Goal: Task Accomplishment & Management: Use online tool/utility

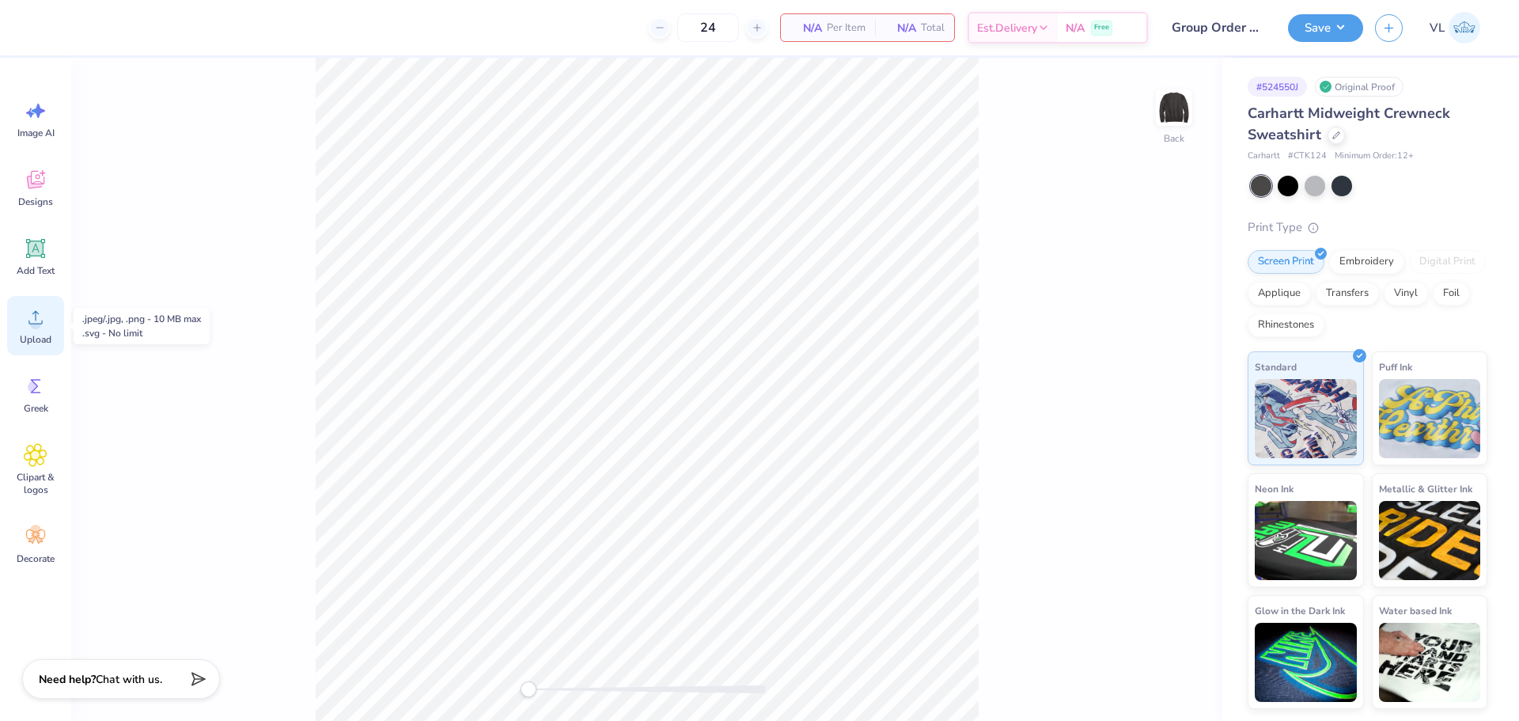
click at [35, 344] on span "Upload" at bounding box center [36, 339] width 32 height 13
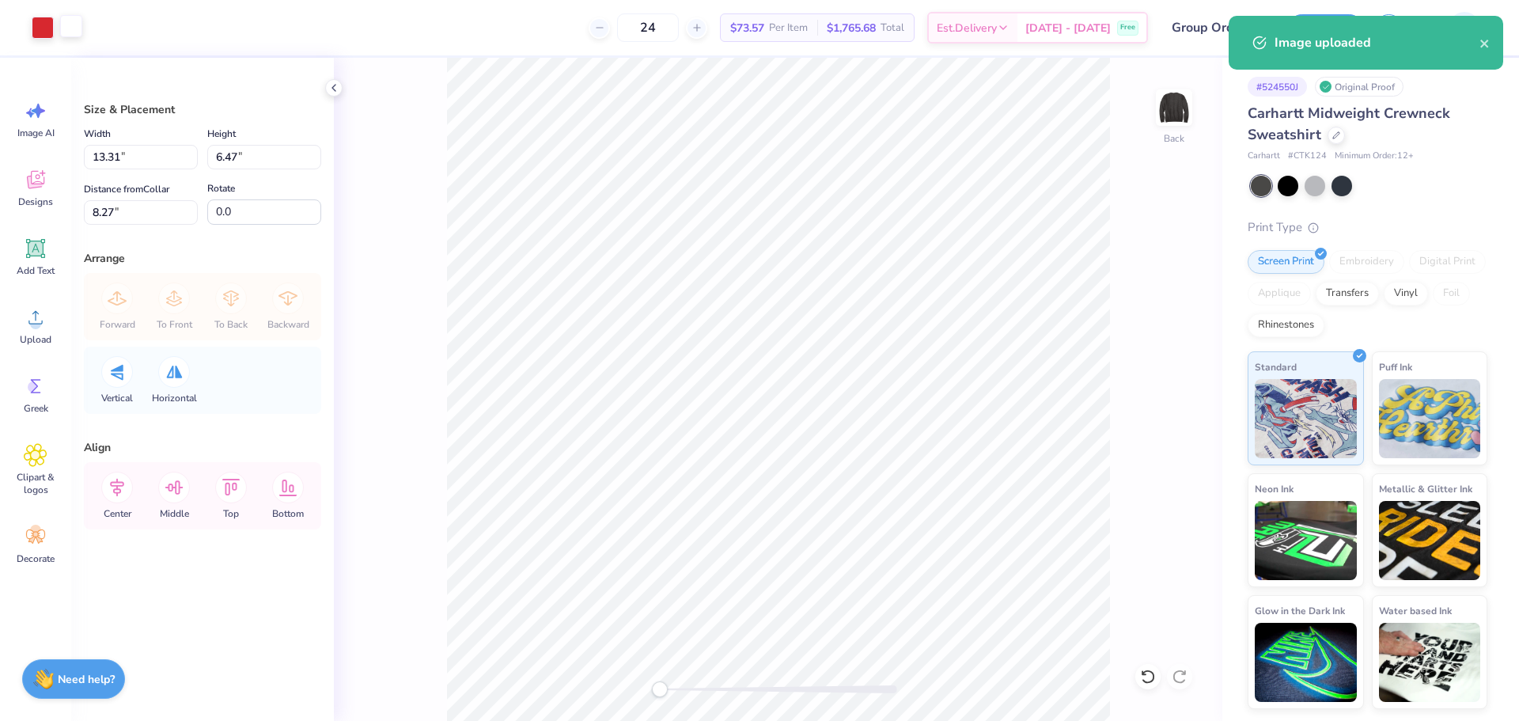
click at [83, 25] on div "Art colors 24 $73.57 Per Item $1,765.68 Total Est. Delivery Oct 6 - 9 Free Desi…" at bounding box center [759, 27] width 1519 height 55
click at [73, 21] on div at bounding box center [71, 26] width 22 height 22
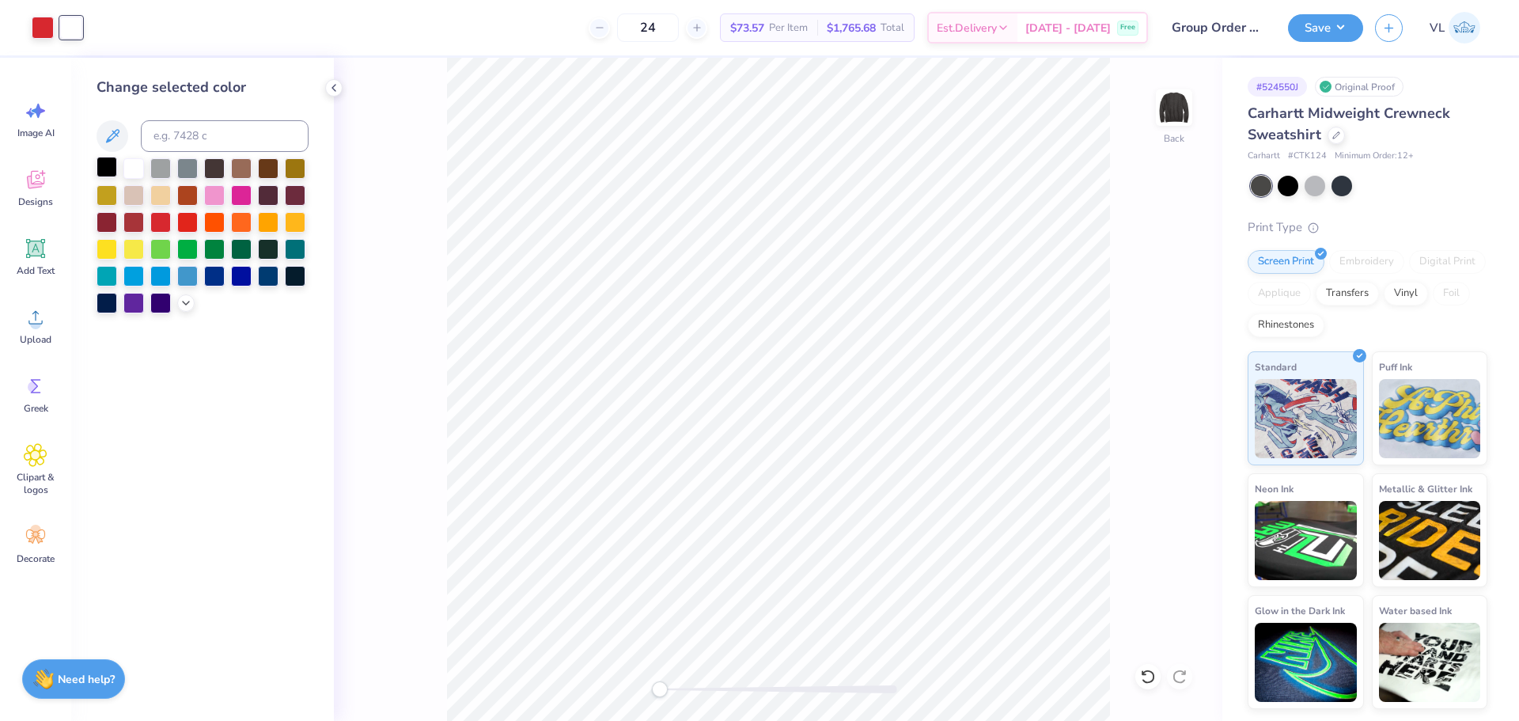
click at [115, 165] on div at bounding box center [107, 167] width 21 height 21
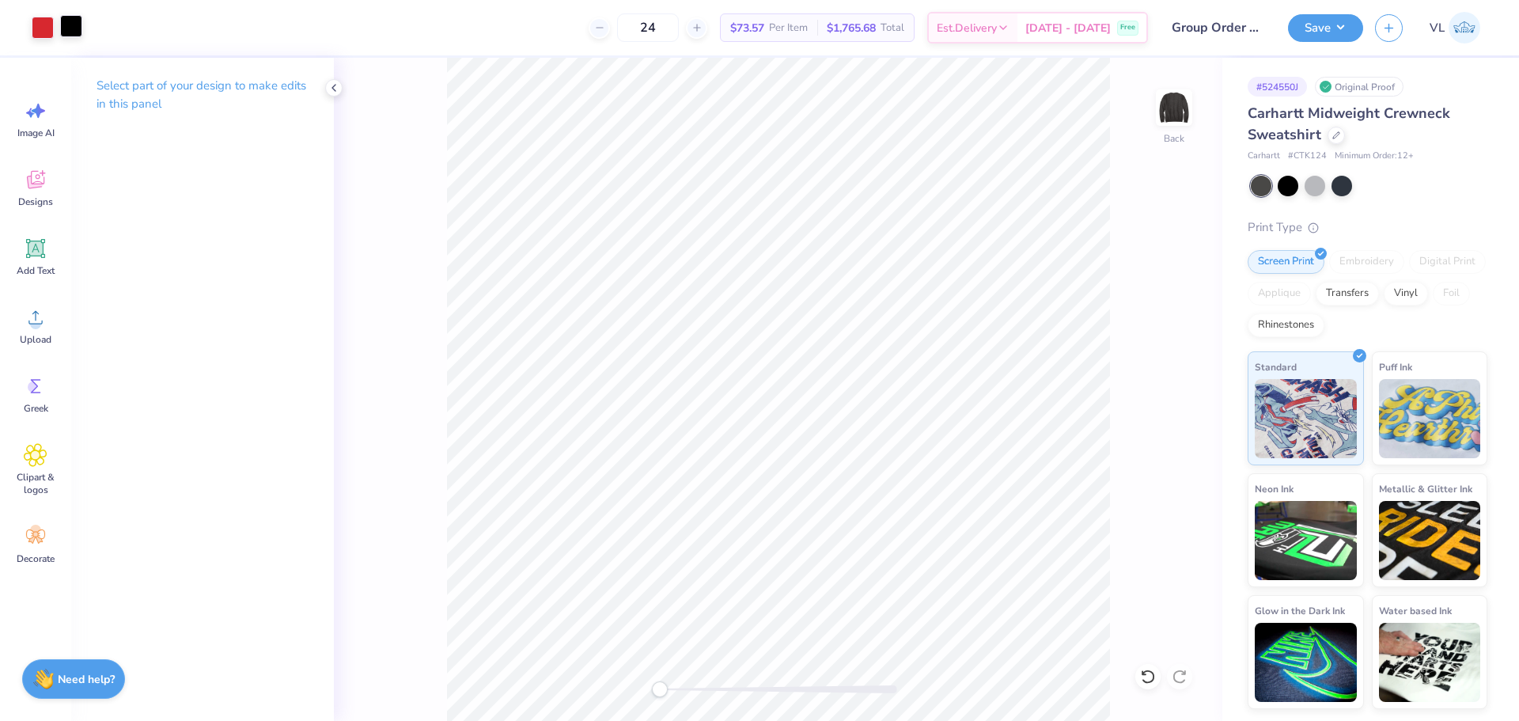
click at [66, 36] on div at bounding box center [71, 26] width 22 height 22
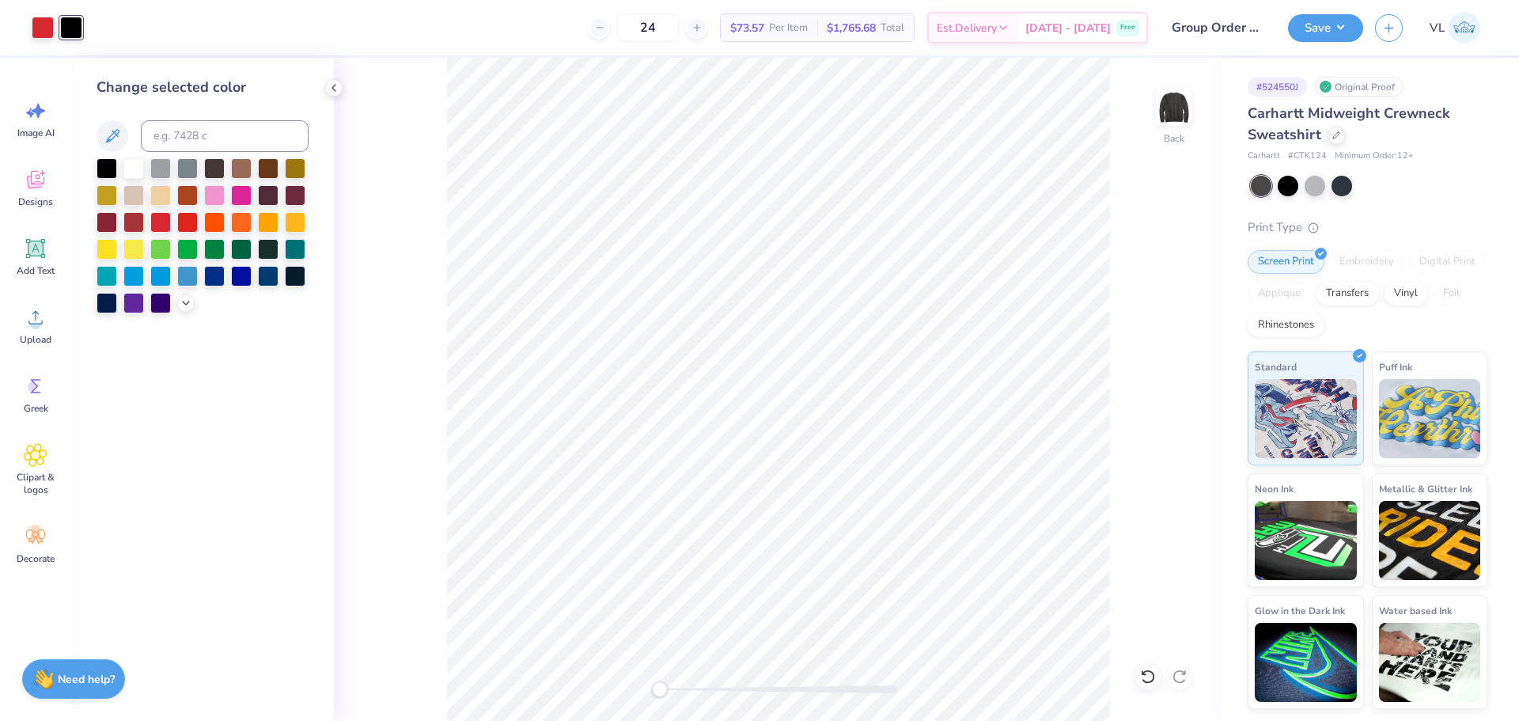
click at [120, 166] on div at bounding box center [203, 235] width 212 height 155
click at [137, 172] on div at bounding box center [133, 167] width 21 height 21
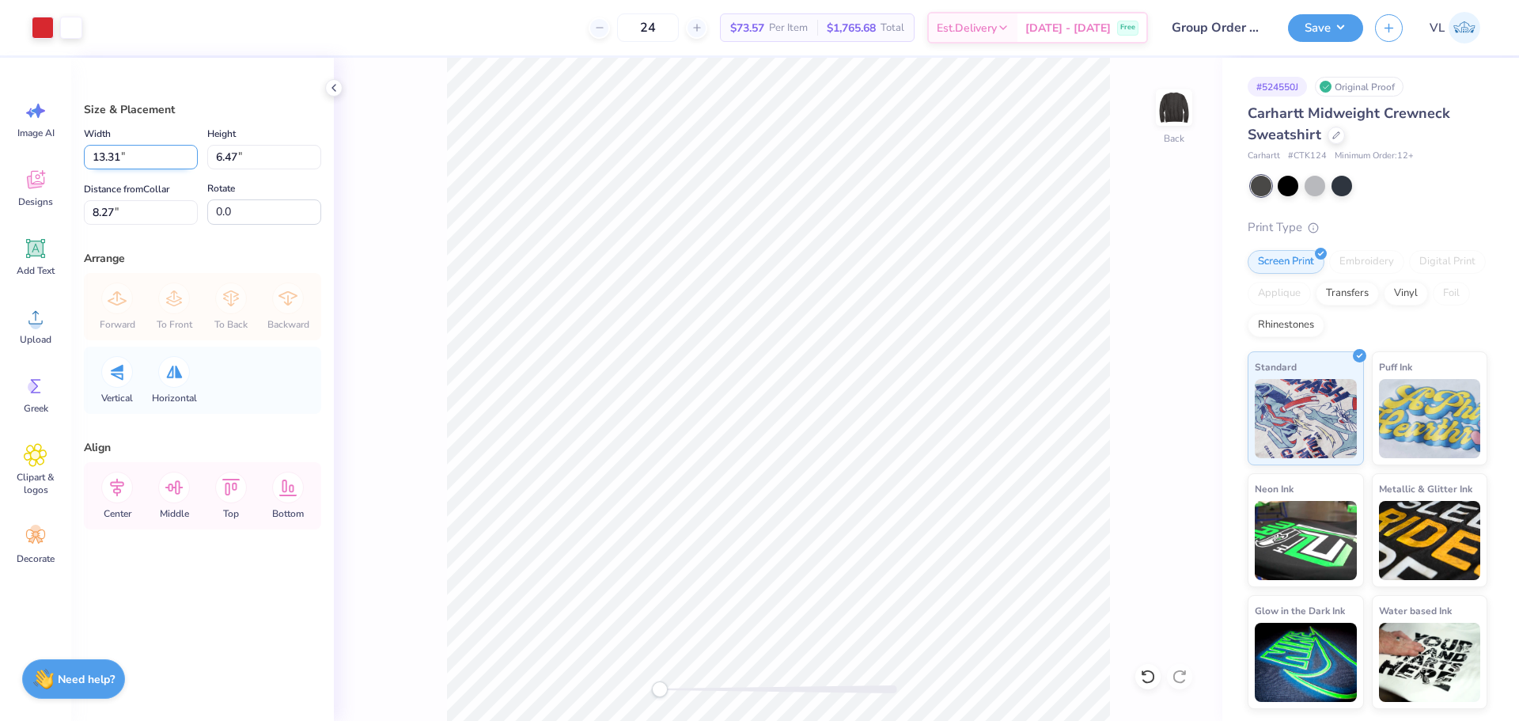
click at [132, 150] on input "13.31" at bounding box center [141, 157] width 114 height 25
type input "4.00"
type input "1.94"
click at [157, 204] on input "10.53" at bounding box center [141, 212] width 114 height 25
type input "3"
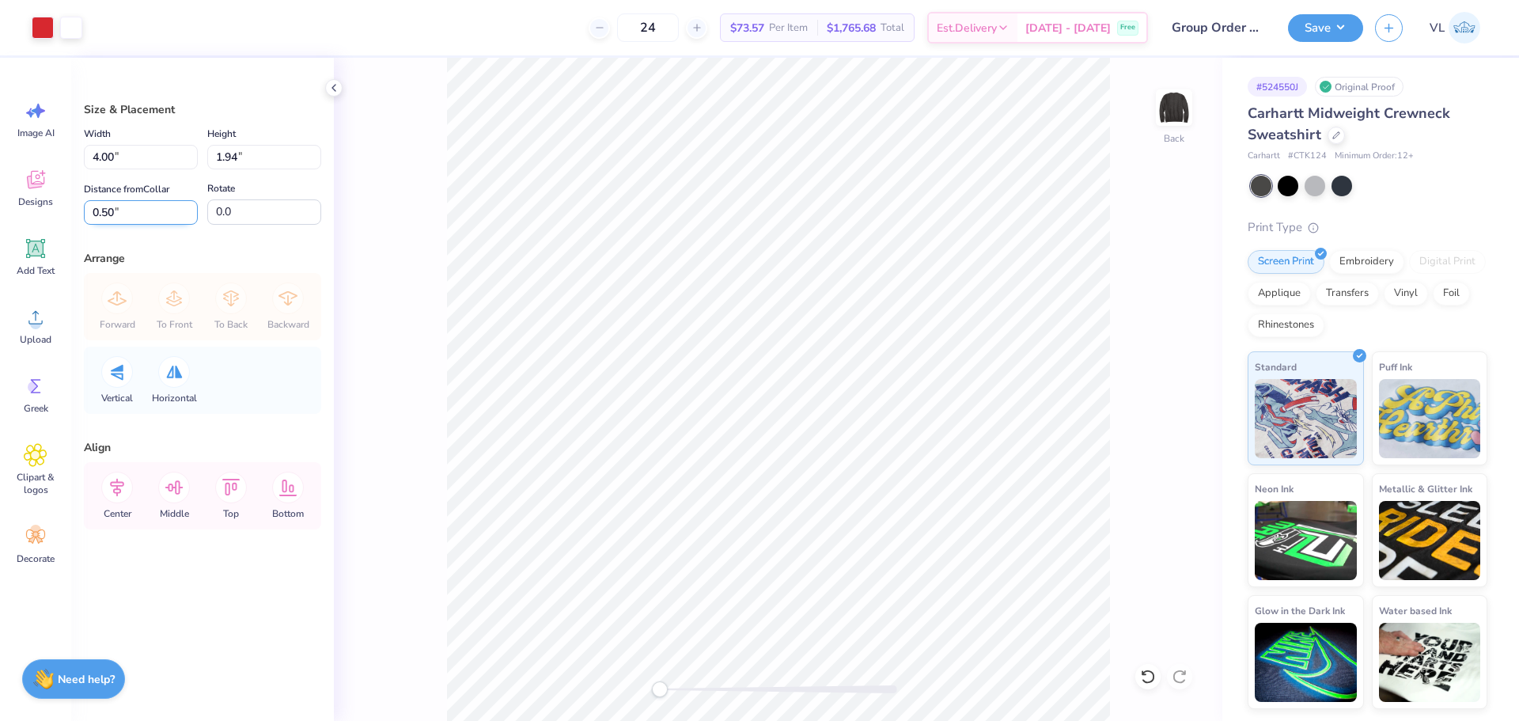
click at [131, 201] on input "0.50" at bounding box center [141, 212] width 114 height 25
type input "3"
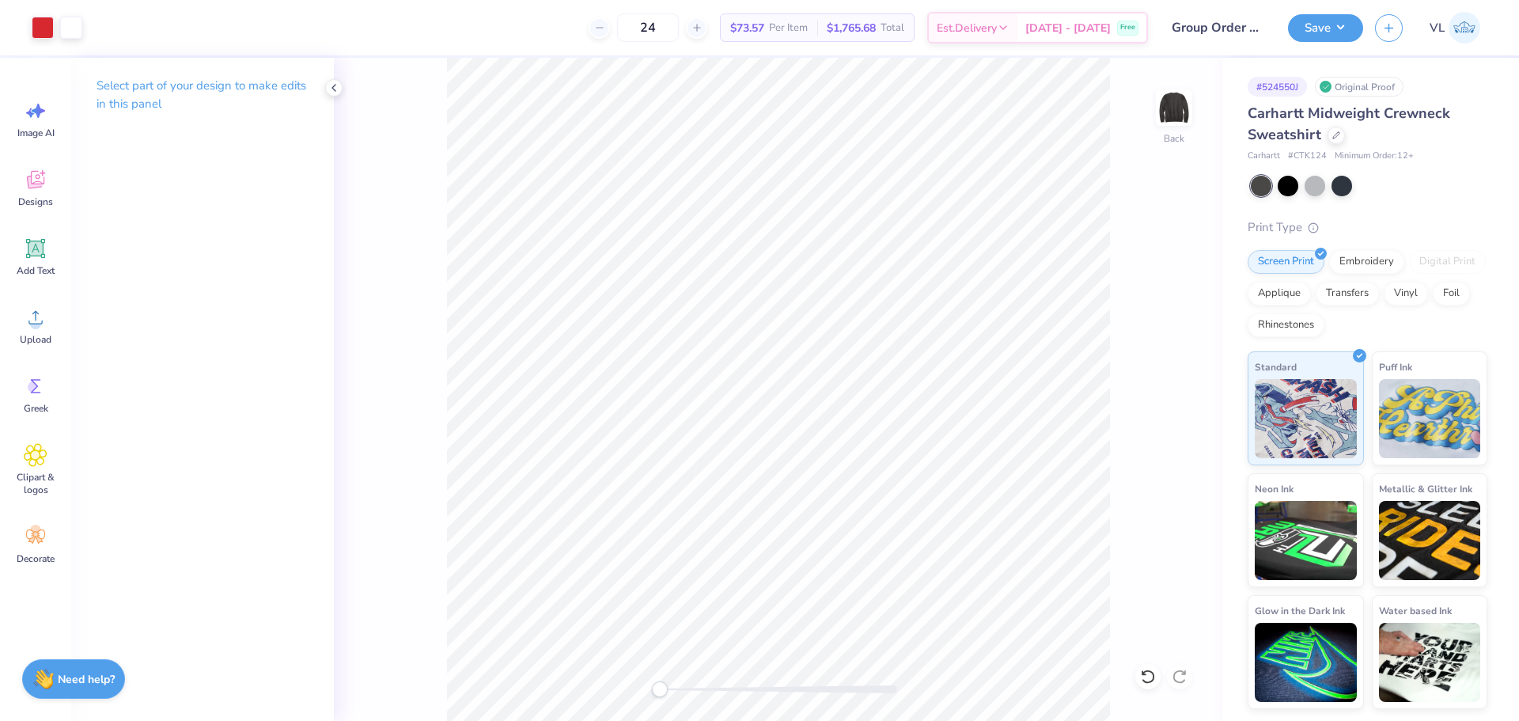
click at [1320, 49] on div "Save VL" at bounding box center [1403, 27] width 231 height 55
click at [1321, 32] on button "Save" at bounding box center [1325, 26] width 75 height 28
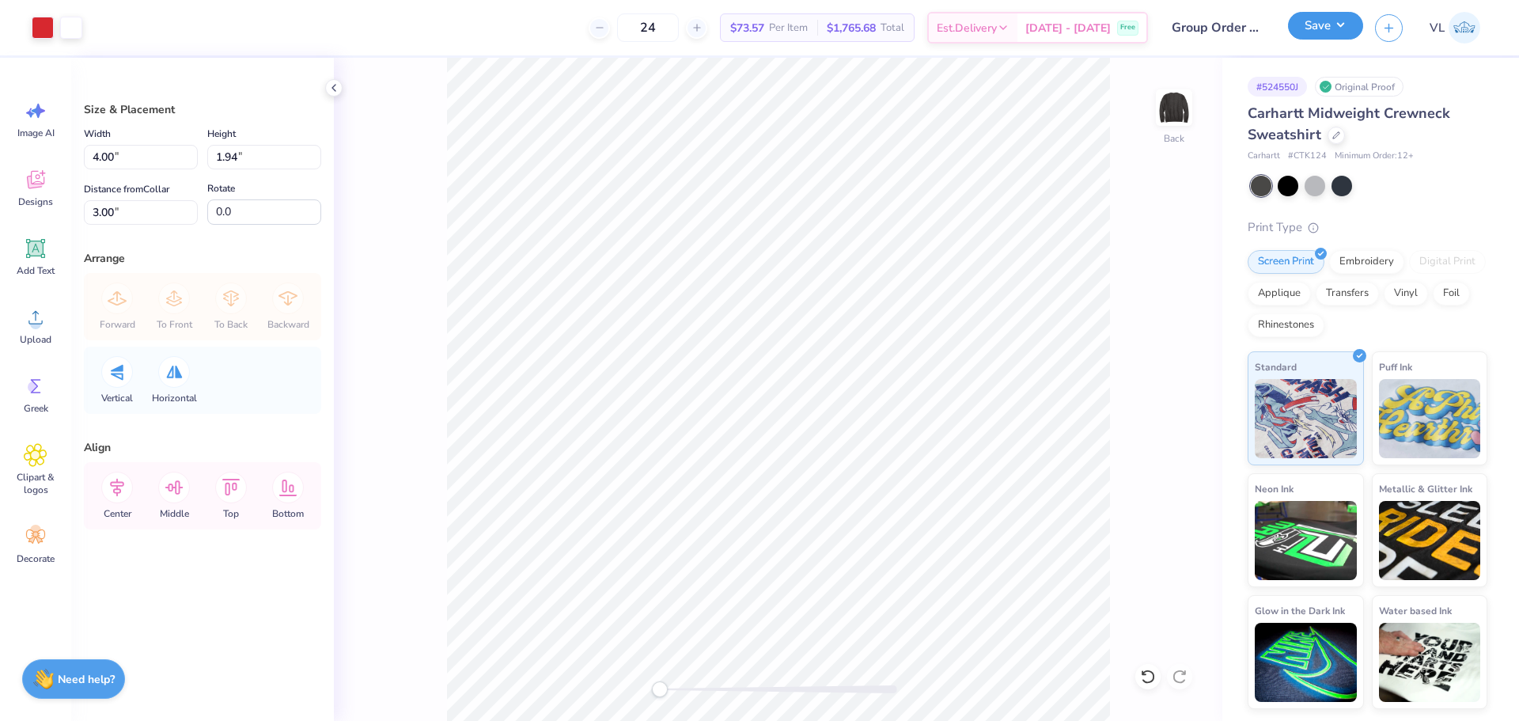
click at [1343, 29] on button "Save" at bounding box center [1325, 26] width 75 height 28
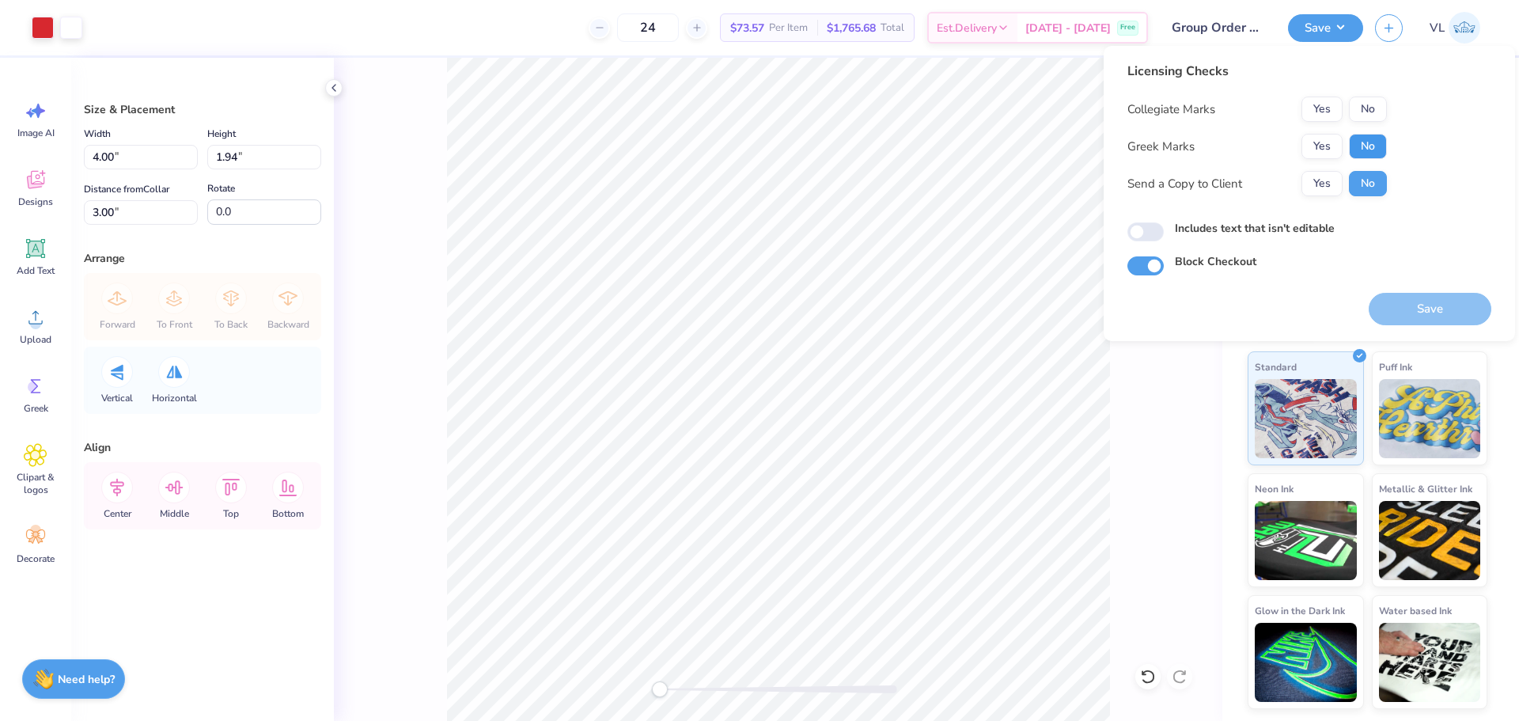
click at [1373, 134] on button "No" at bounding box center [1368, 146] width 38 height 25
click at [1377, 108] on button "No" at bounding box center [1368, 109] width 38 height 25
click at [1408, 311] on button "Save" at bounding box center [1430, 309] width 123 height 32
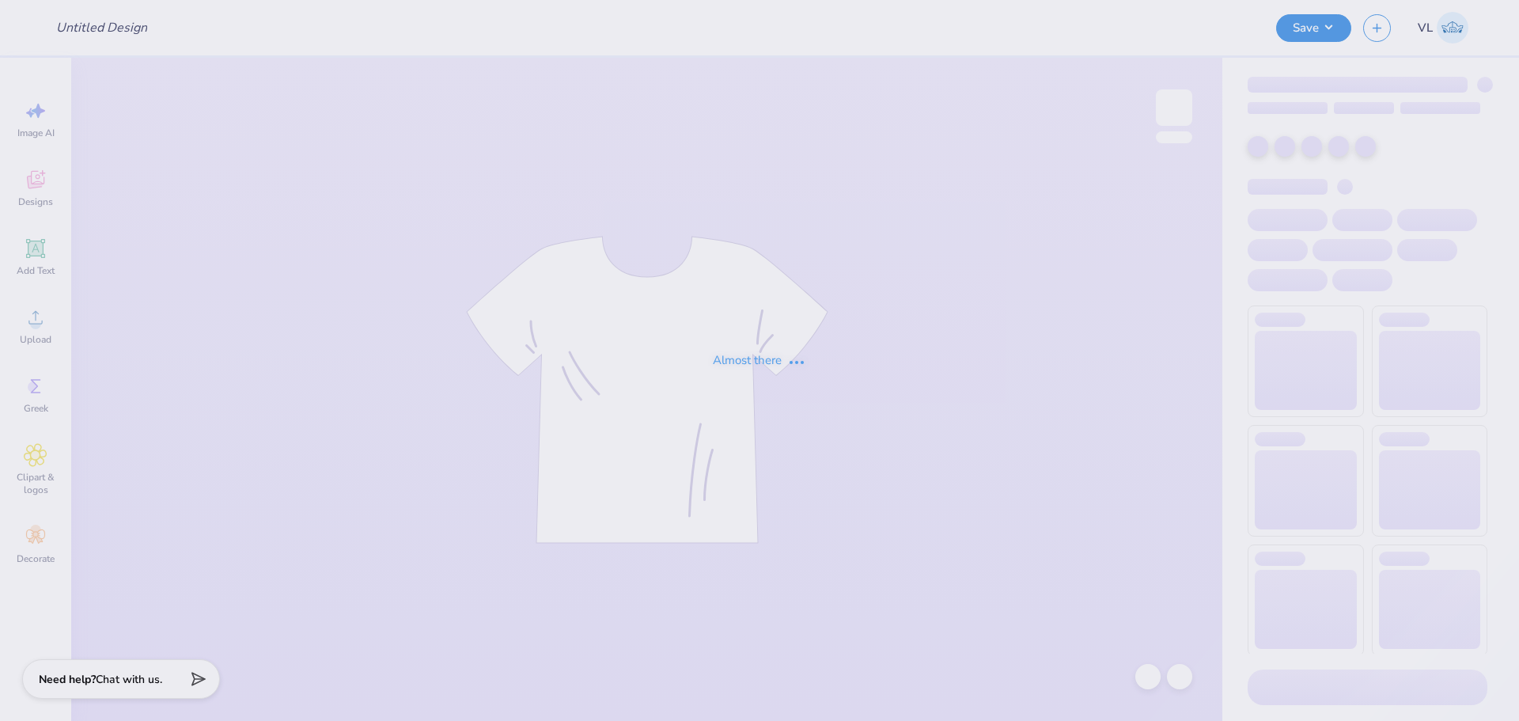
type input "Group Order Swag for Steri Clean"
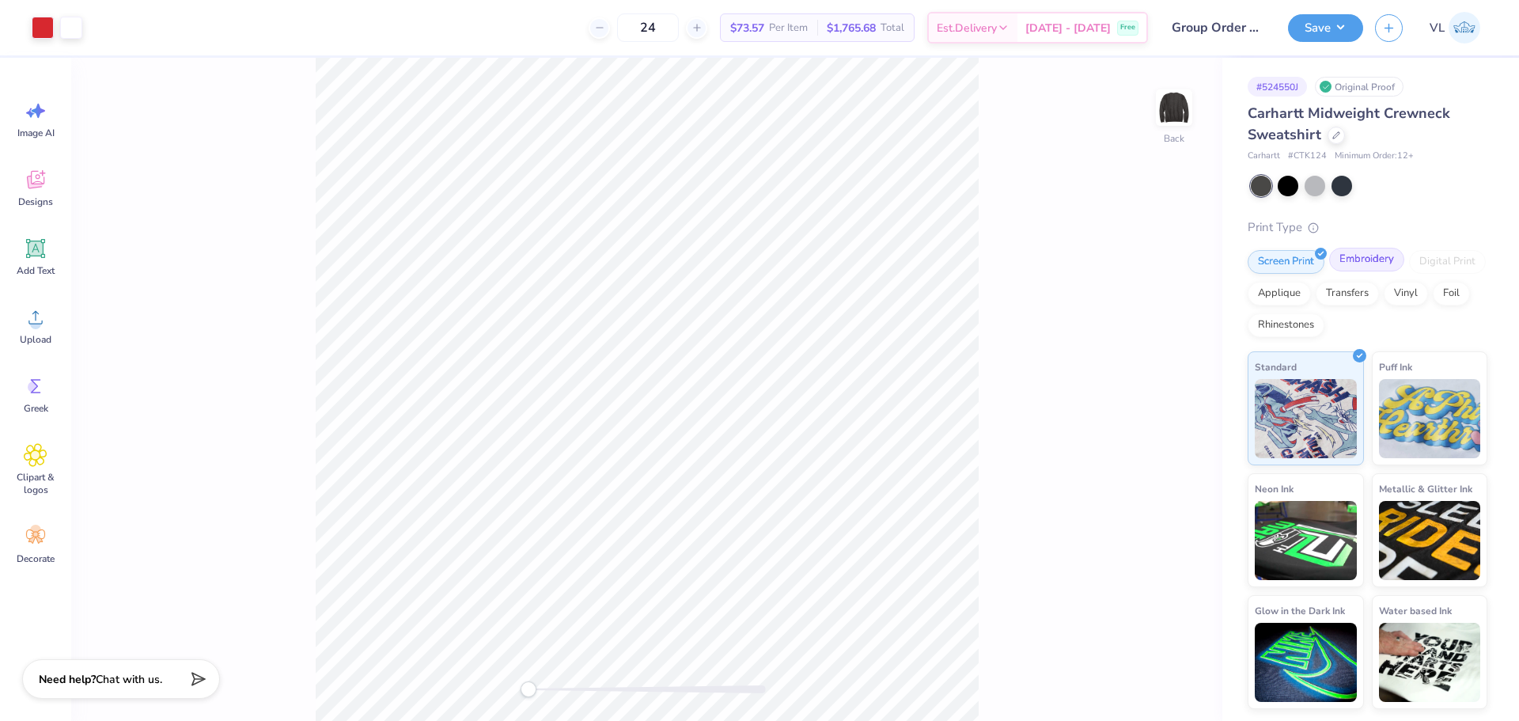
click at [1363, 258] on div "Embroidery" at bounding box center [1366, 260] width 75 height 24
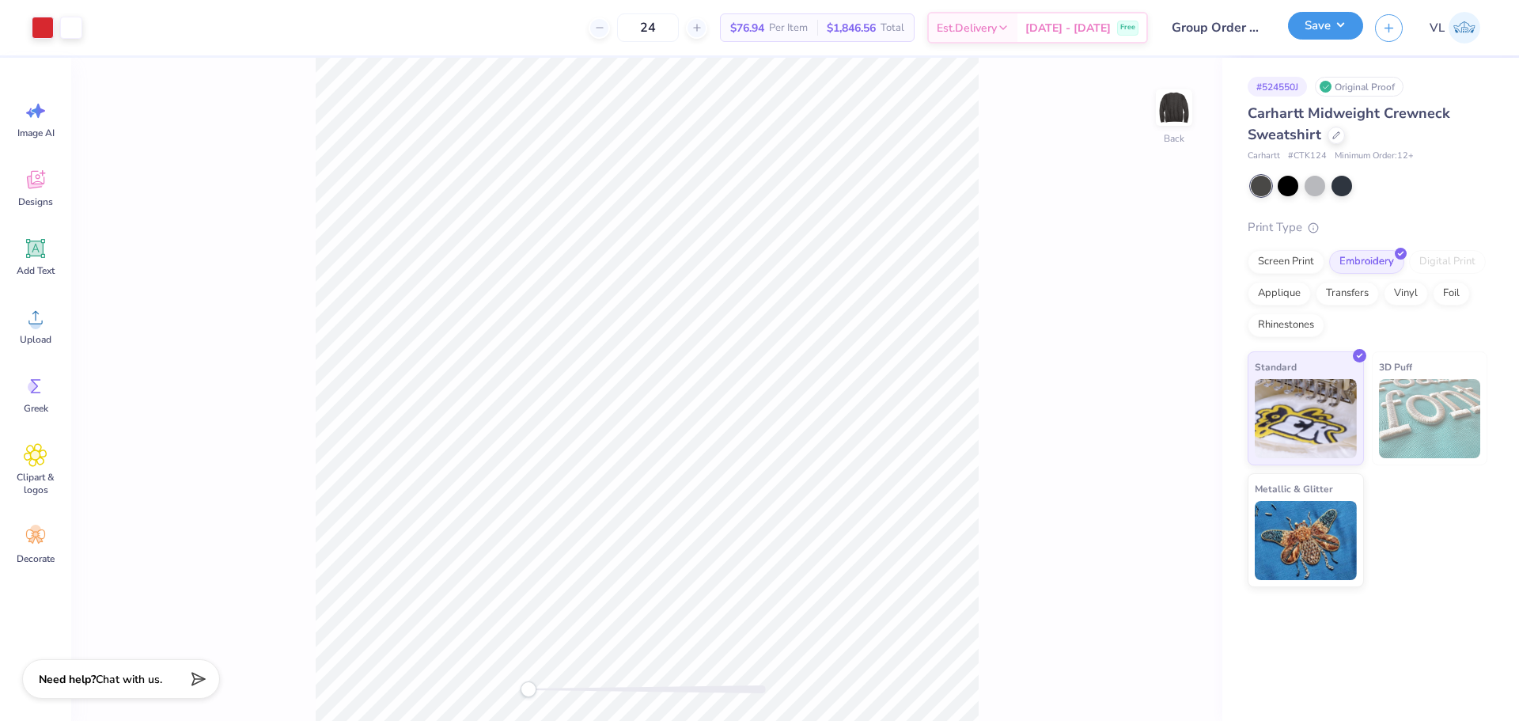
click at [1336, 17] on button "Save" at bounding box center [1325, 26] width 75 height 28
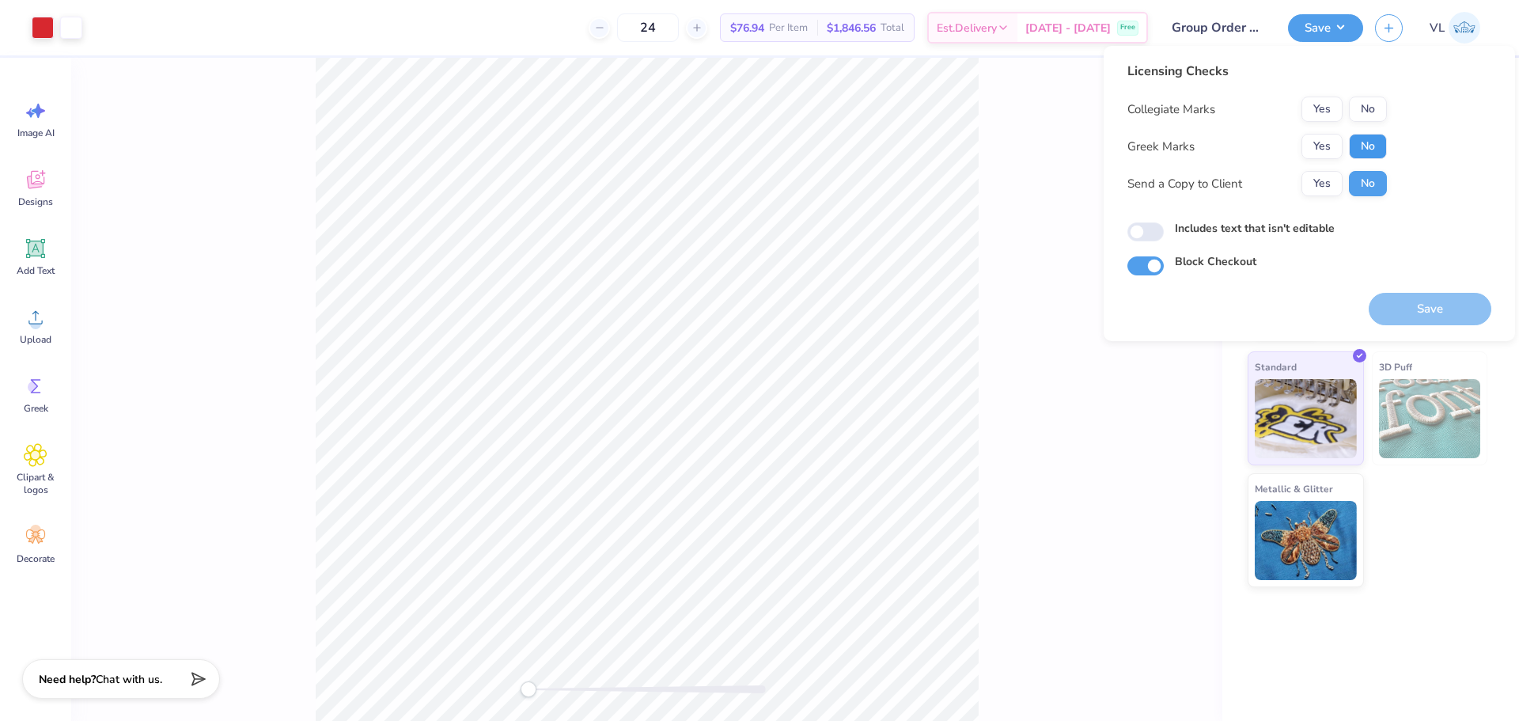
click at [1359, 143] on button "No" at bounding box center [1368, 146] width 38 height 25
click at [1362, 107] on button "No" at bounding box center [1368, 109] width 38 height 25
click at [1440, 309] on button "Save" at bounding box center [1430, 309] width 123 height 32
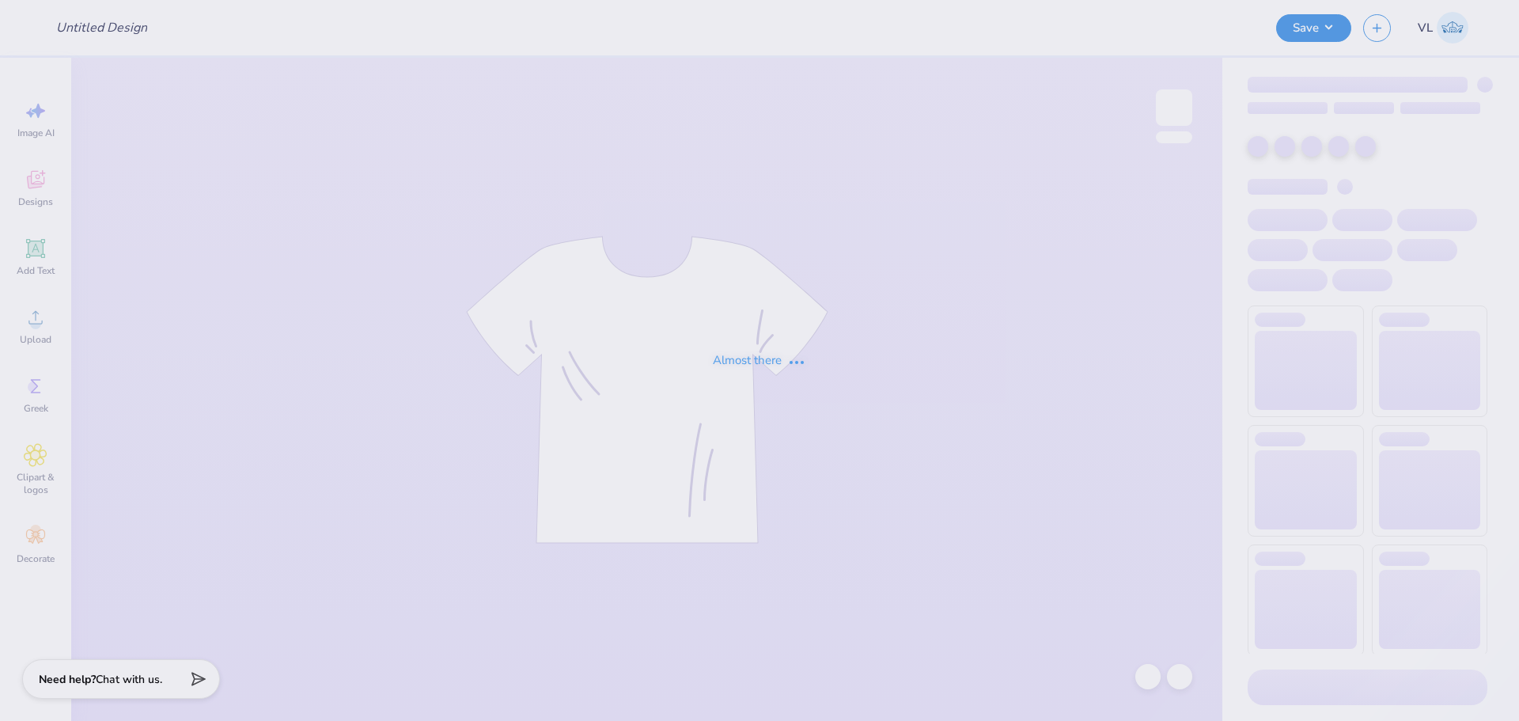
type input "Group Order Swag for Steri Clean"
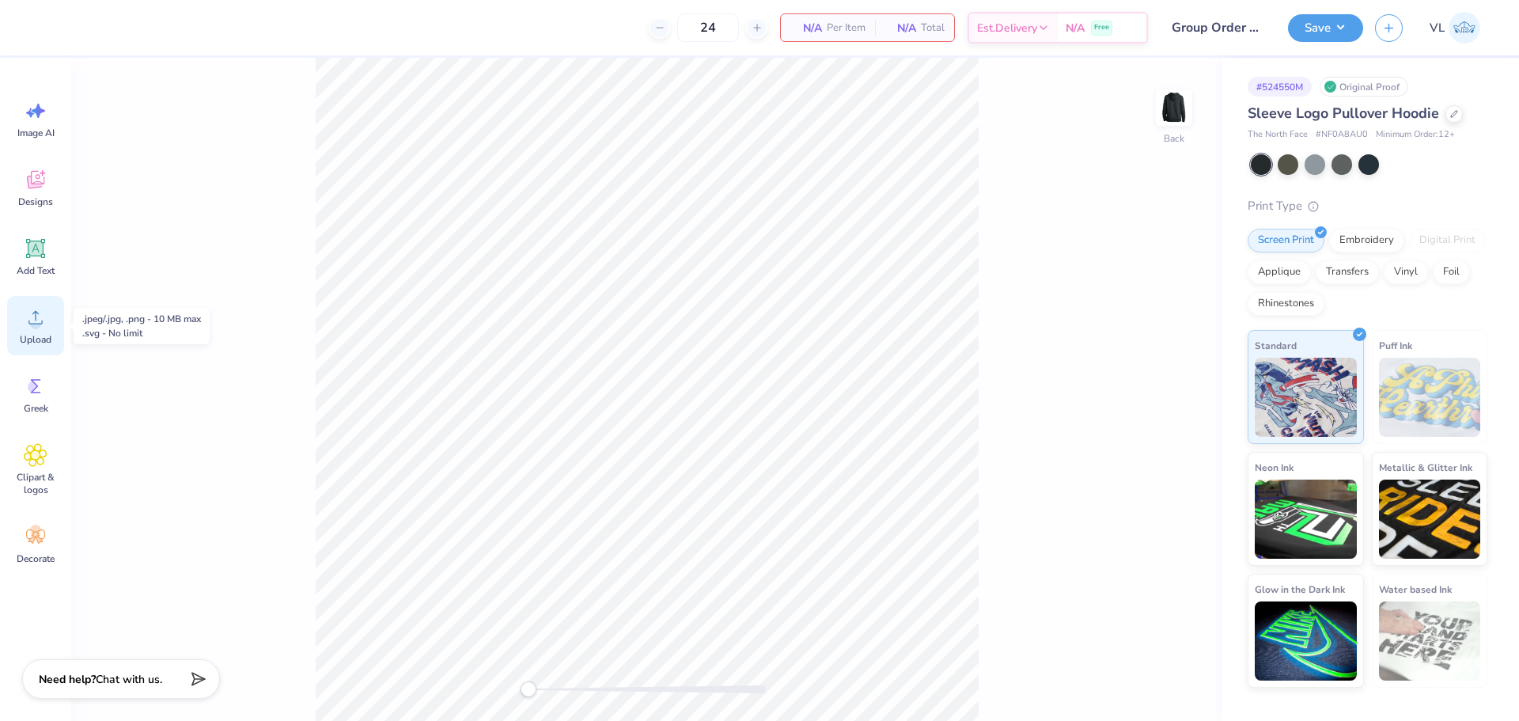
click at [36, 330] on div "Upload" at bounding box center [35, 325] width 57 height 59
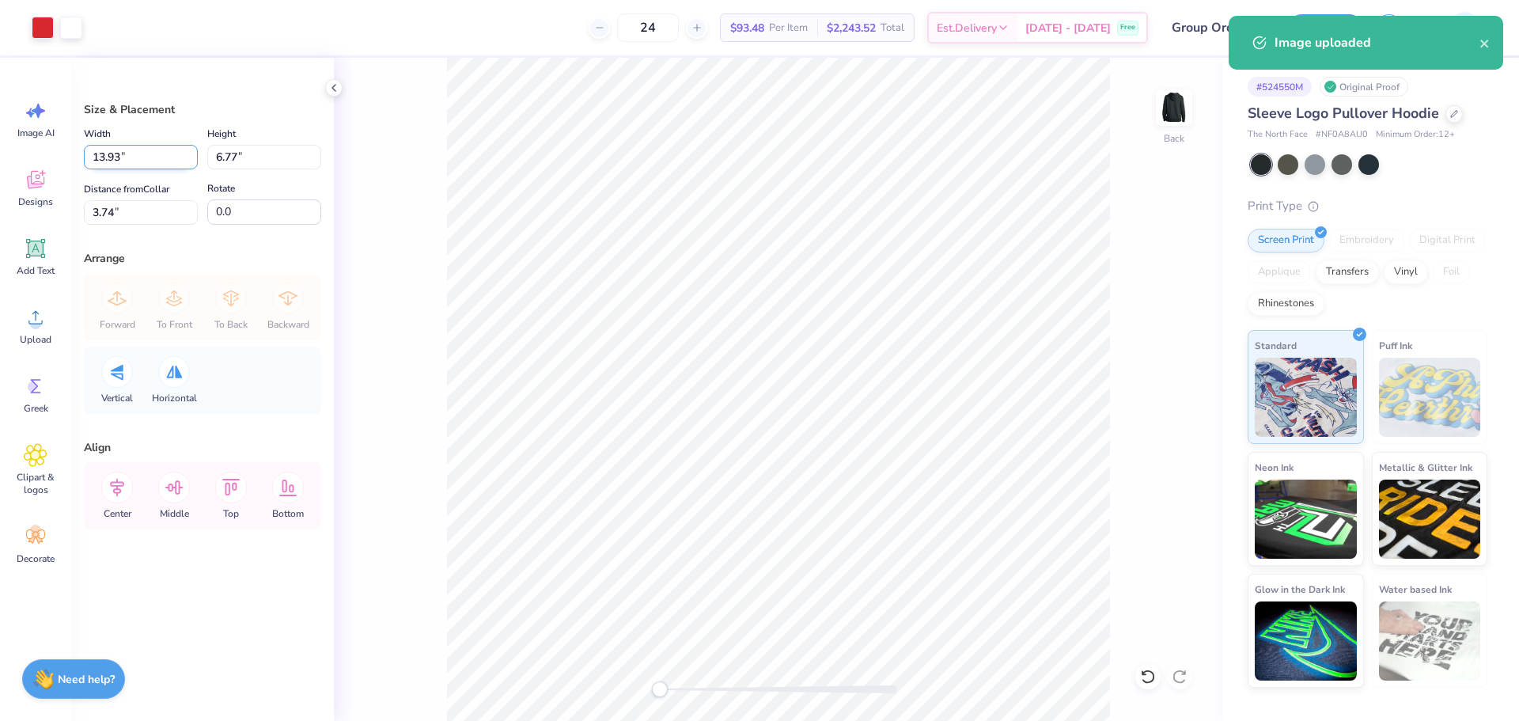
click at [115, 149] on input "13.93" at bounding box center [141, 157] width 114 height 25
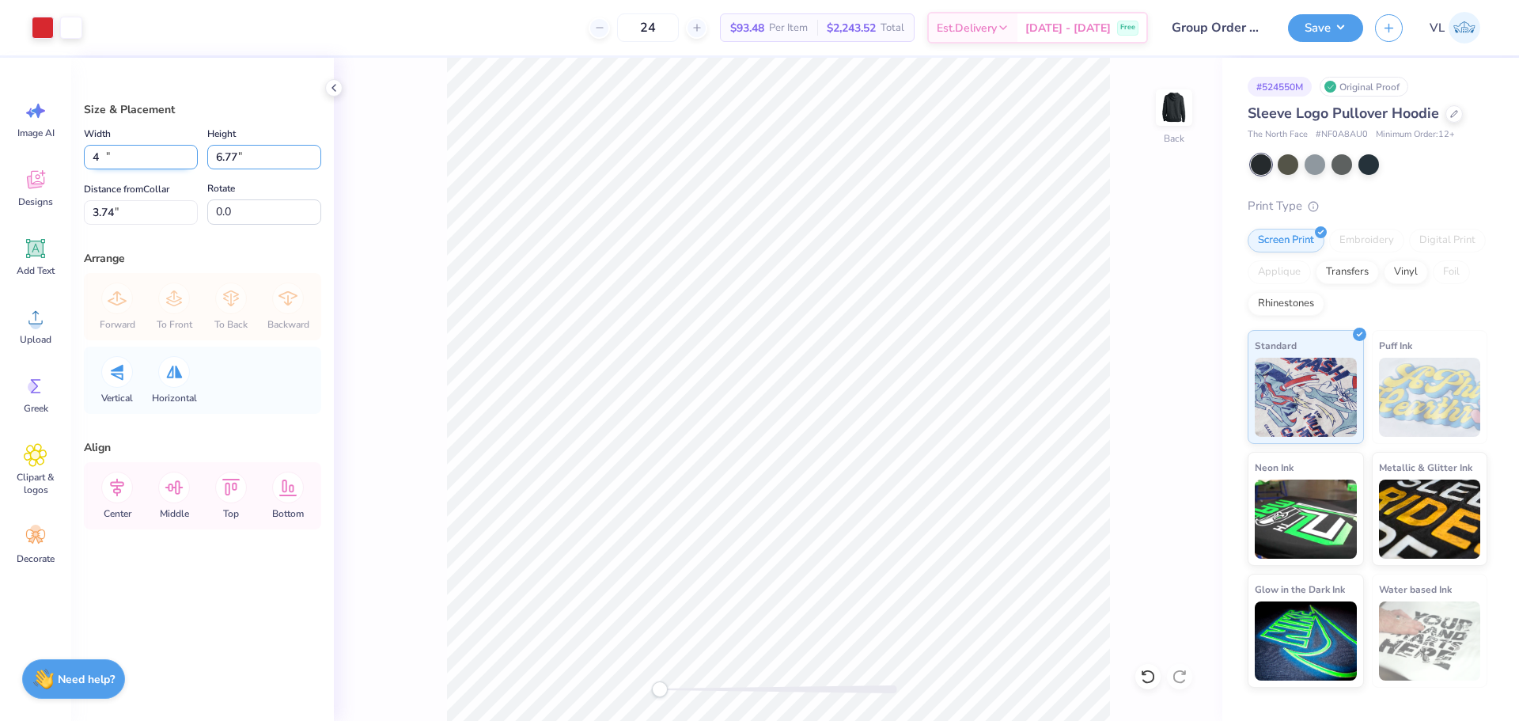
type input "4.00"
type input "1.94"
type input "3"
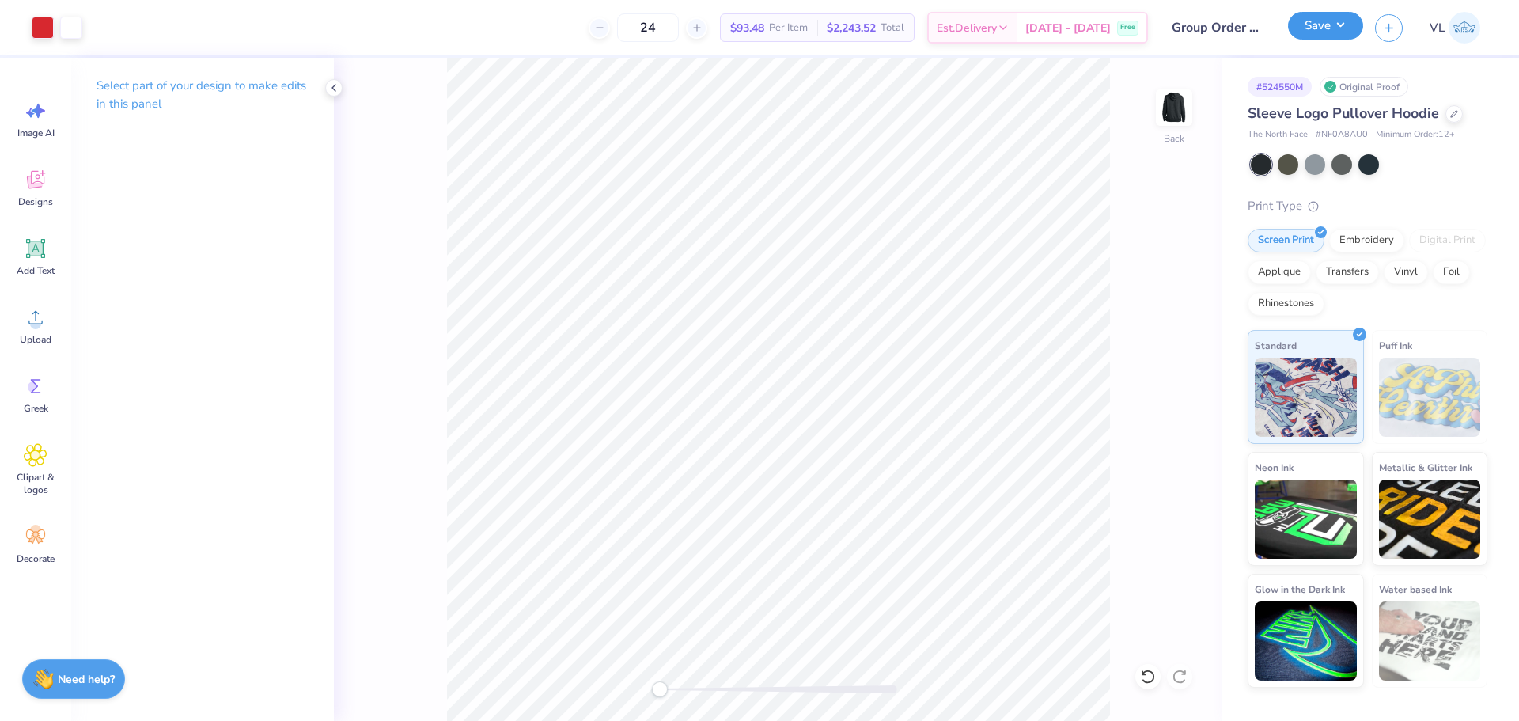
click at [1323, 21] on button "Save" at bounding box center [1325, 26] width 75 height 28
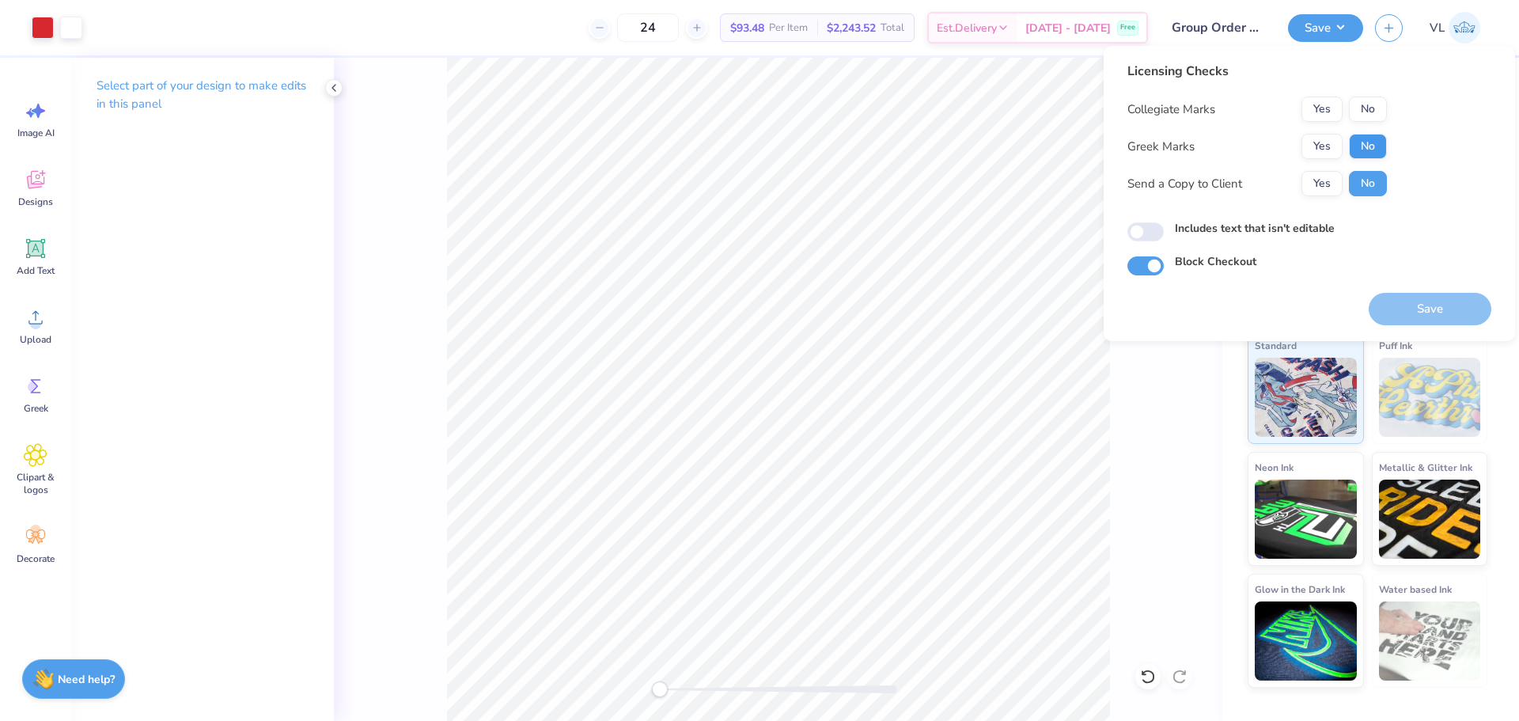
drag, startPoint x: 1369, startPoint y: 131, endPoint x: 1365, endPoint y: 146, distance: 16.3
click at [1369, 130] on div "Collegiate Marks Yes No Greek Marks Yes No Send a Copy to Client Yes No" at bounding box center [1256, 147] width 259 height 100
click at [1365, 146] on button "No" at bounding box center [1368, 146] width 38 height 25
click at [1371, 110] on button "No" at bounding box center [1368, 109] width 38 height 25
click at [1137, 464] on div "Back" at bounding box center [778, 389] width 888 height 663
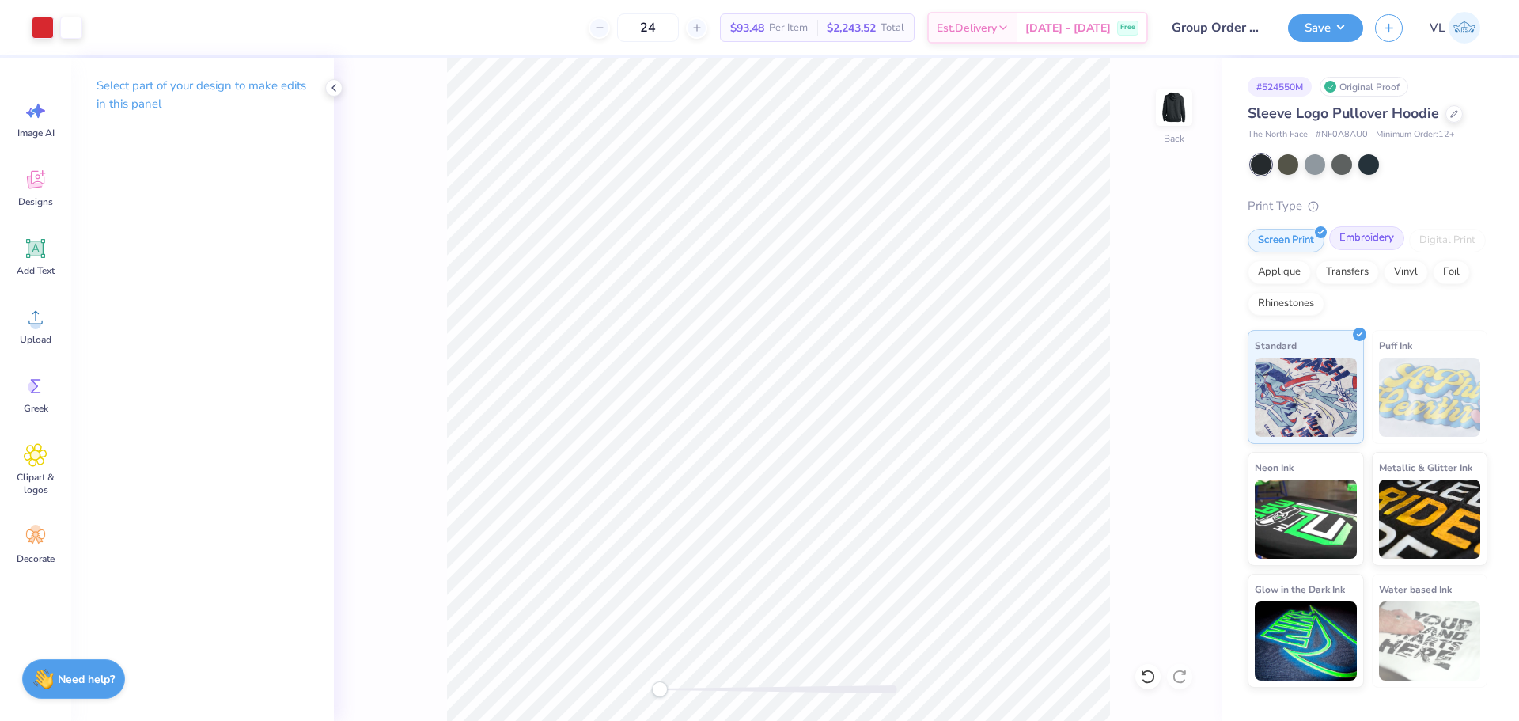
click at [1364, 240] on div "Embroidery" at bounding box center [1366, 238] width 75 height 24
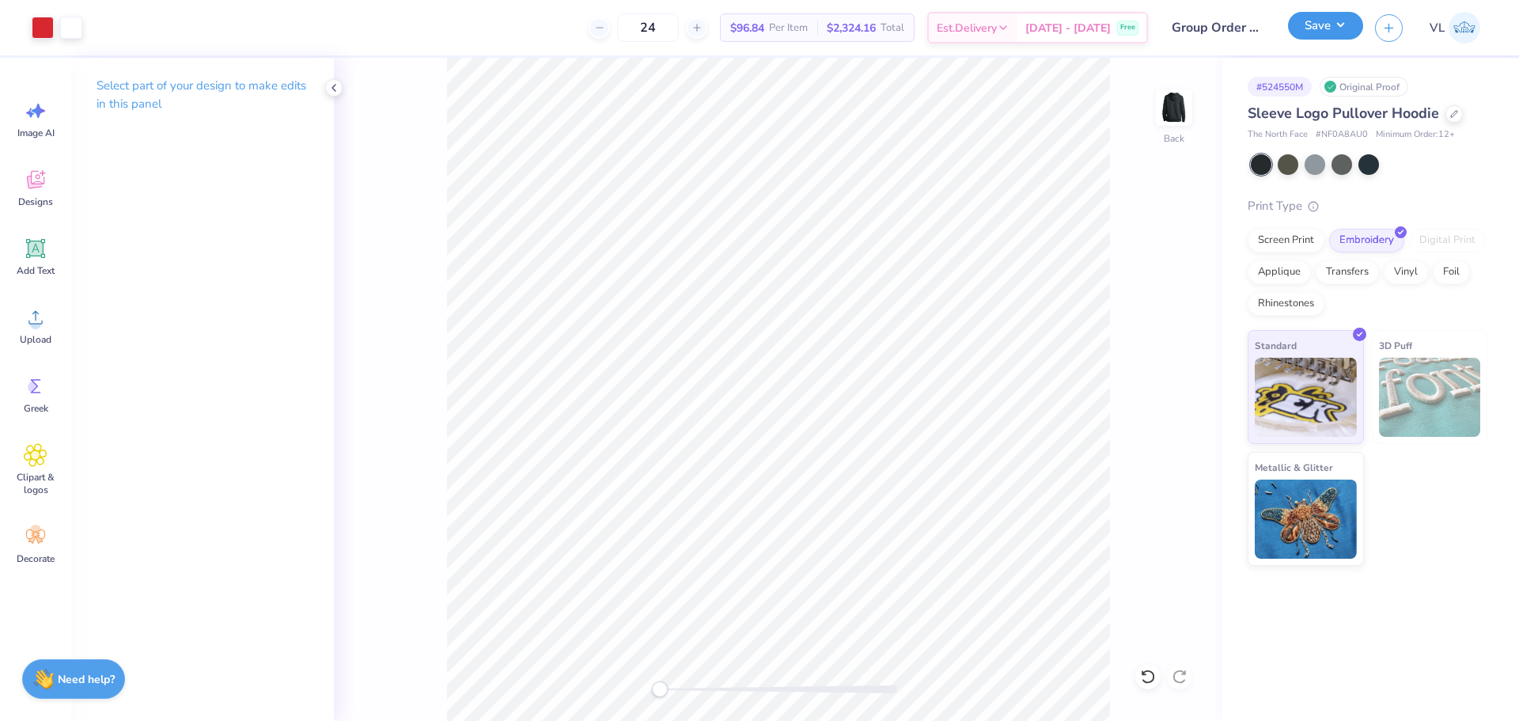
click at [1342, 36] on button "Save" at bounding box center [1325, 26] width 75 height 28
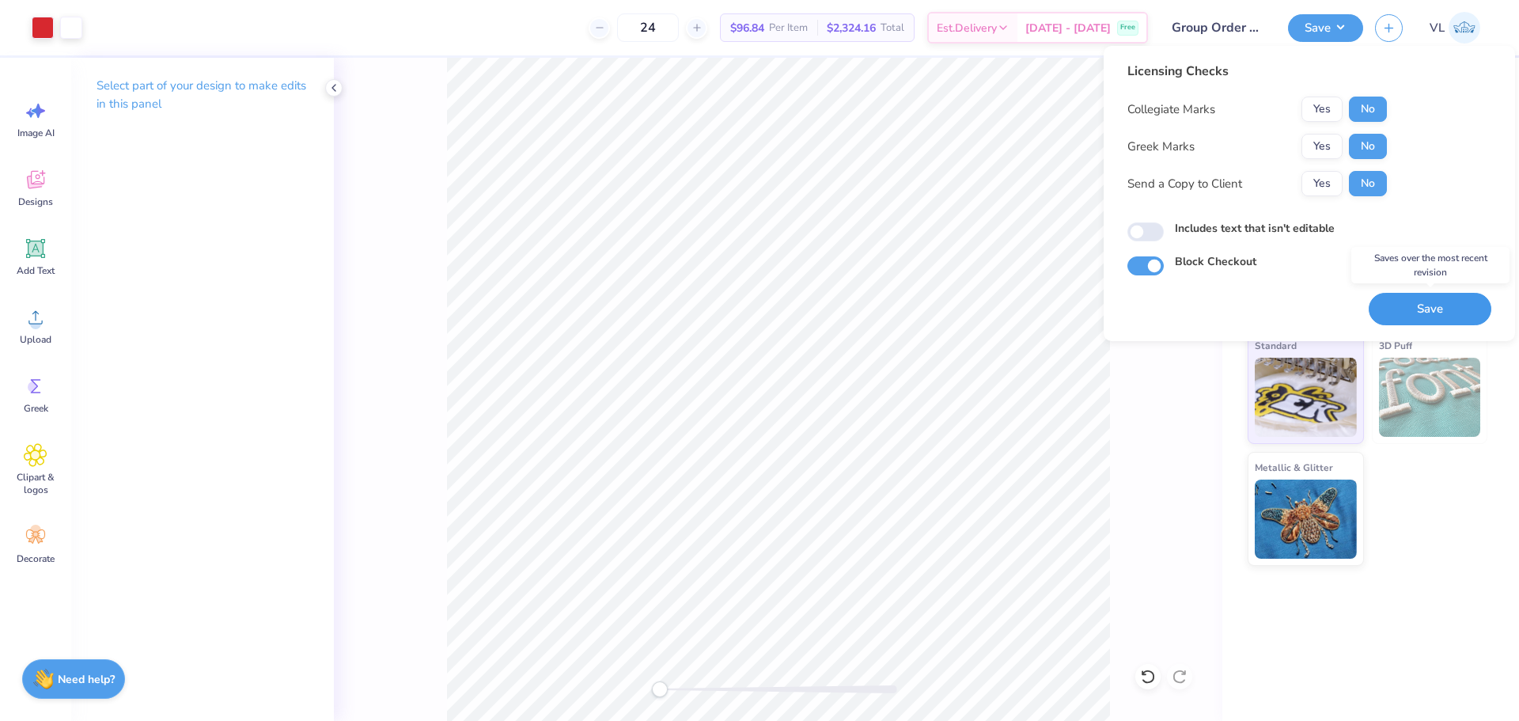
click at [1388, 315] on button "Save" at bounding box center [1430, 309] width 123 height 32
